Goal: Transaction & Acquisition: Purchase product/service

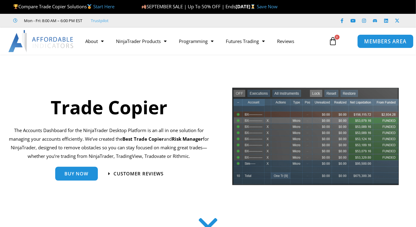
drag, startPoint x: 0, startPoint y: 0, endPoint x: 378, endPoint y: 40, distance: 379.6
click at [378, 40] on span "MEMBERS AREA" at bounding box center [385, 41] width 42 height 5
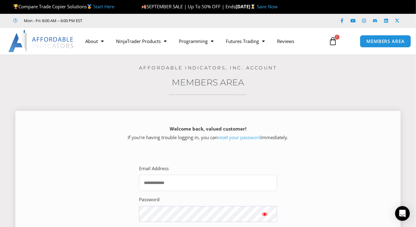
click at [185, 175] on input "Email Address" at bounding box center [208, 183] width 138 height 16
click at [167, 184] on input "Email Address" at bounding box center [208, 183] width 138 height 16
type input "**********"
click at [265, 213] on span "Show password" at bounding box center [265, 214] width 6 height 6
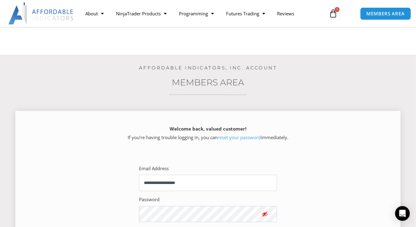
scroll to position [82, 0]
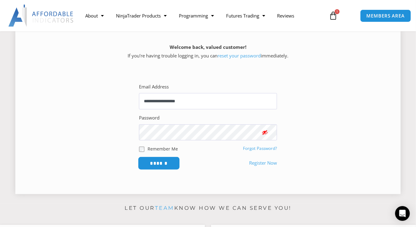
click at [162, 160] on input "******" at bounding box center [159, 162] width 42 height 13
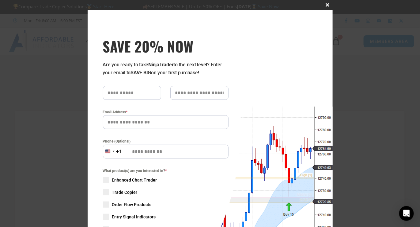
click at [325, 3] on span "SAVE 20% NOW popup" at bounding box center [328, 5] width 10 height 4
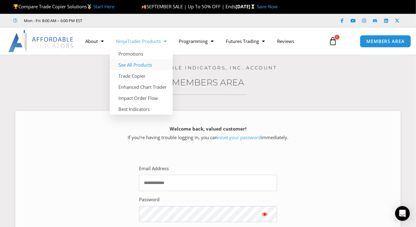
click at [142, 65] on link "See All Products" at bounding box center [141, 64] width 63 height 11
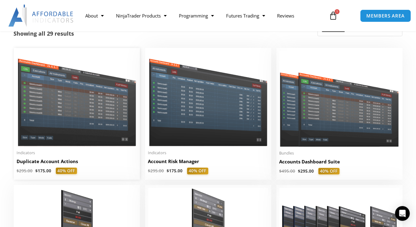
scroll to position [82, 0]
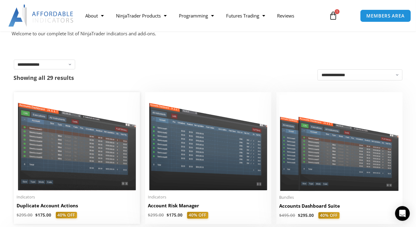
click at [85, 130] on img at bounding box center [77, 142] width 120 height 95
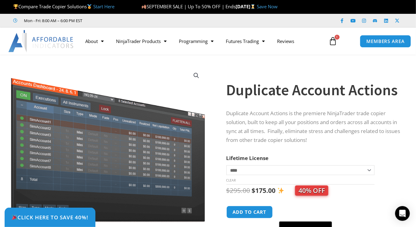
click at [332, 41] on icon at bounding box center [333, 41] width 9 height 9
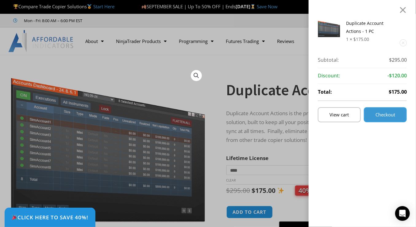
click at [391, 112] on span "Checkout" at bounding box center [385, 114] width 20 height 5
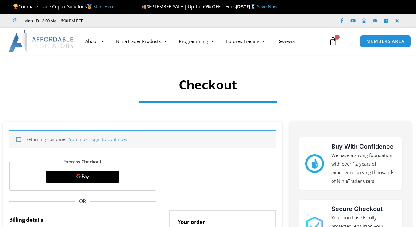
select select "**"
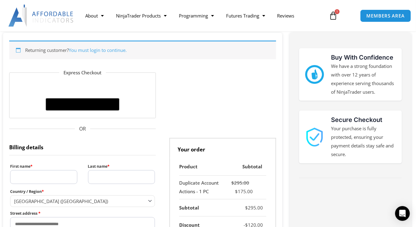
scroll to position [163, 0]
